Goal: Information Seeking & Learning: Understand process/instructions

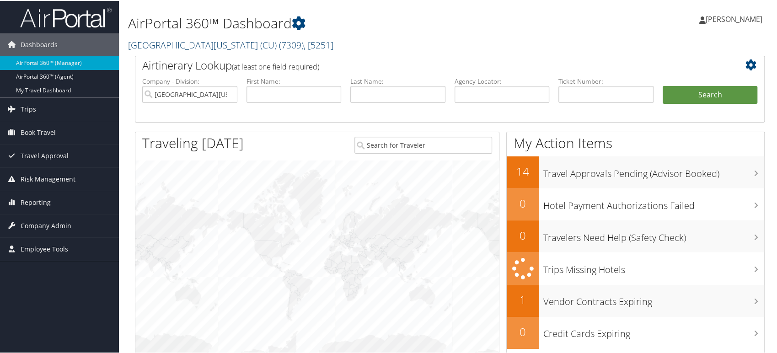
click at [209, 39] on link "University of Colorado (CU) ( 7309 ) , [ 5251 ]" at bounding box center [230, 44] width 205 height 12
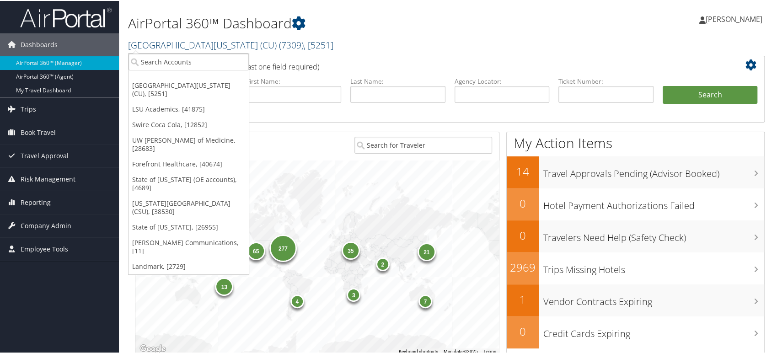
click at [216, 45] on link "University of Colorado (CU) ( 7309 ) , [ 5251 ]" at bounding box center [230, 44] width 205 height 12
click at [184, 63] on input "search" at bounding box center [189, 61] width 120 height 17
type input "usd"
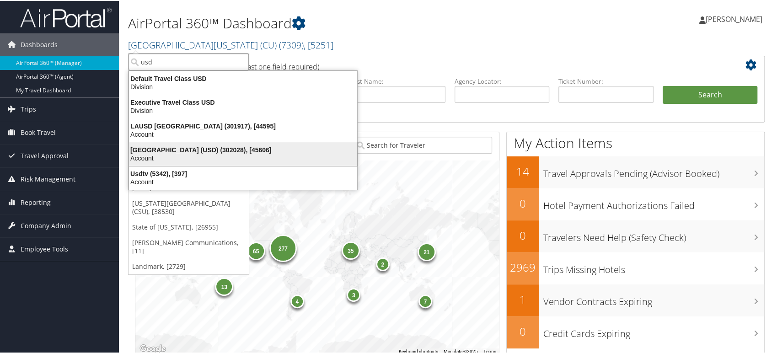
click at [199, 146] on div "University of San Diego (USD) (302028), [45606]" at bounding box center [242, 149] width 239 height 8
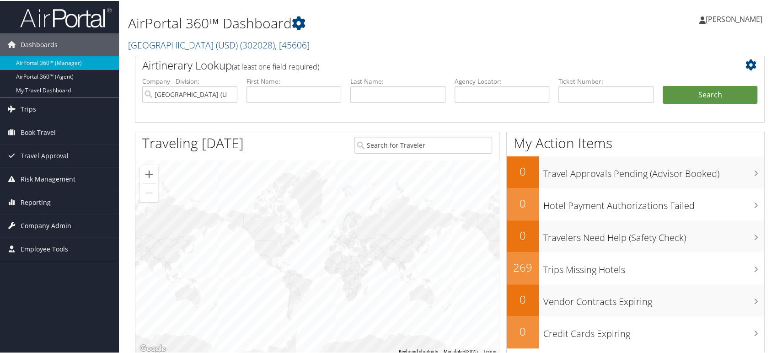
click at [50, 228] on span "Company Admin" at bounding box center [46, 225] width 51 height 23
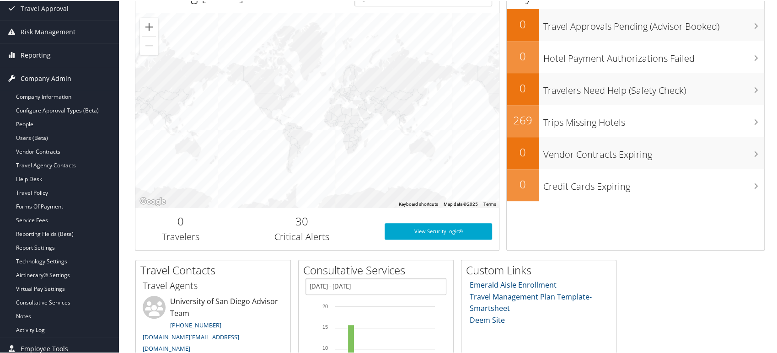
scroll to position [203, 0]
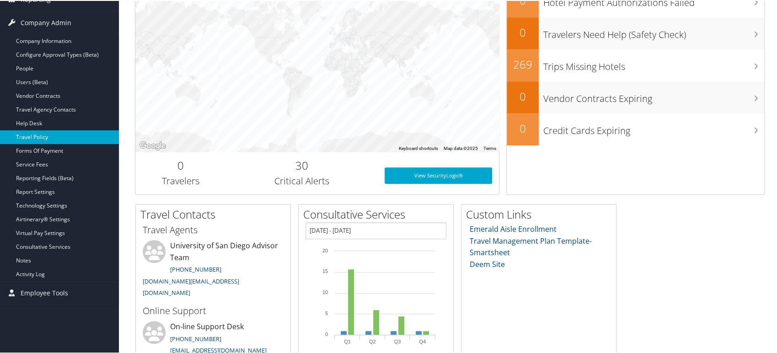
click at [37, 134] on link "Travel Policy" at bounding box center [59, 136] width 119 height 14
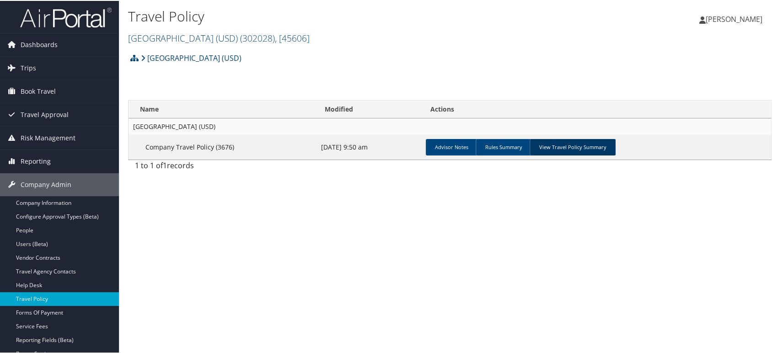
click at [577, 139] on link "View Travel Policy Summary" at bounding box center [573, 146] width 86 height 16
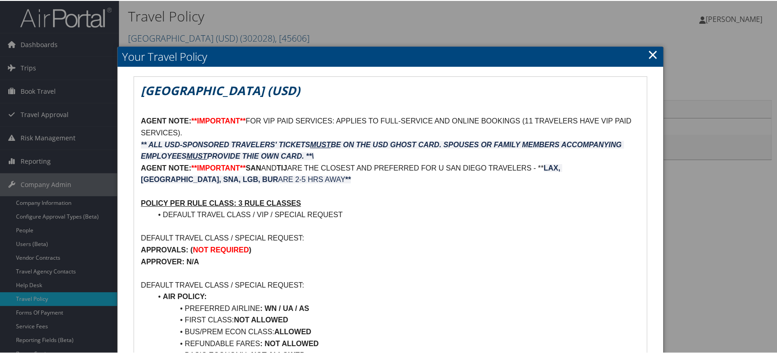
click at [648, 59] on link "×" at bounding box center [653, 53] width 11 height 18
